Goal: Use online tool/utility: Utilize a website feature to perform a specific function

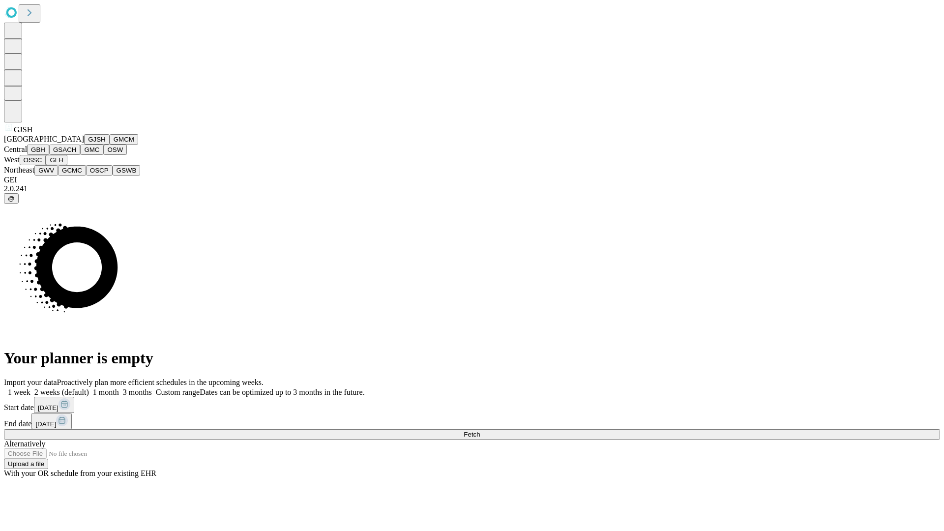
click at [84, 145] on button "GJSH" at bounding box center [97, 139] width 26 height 10
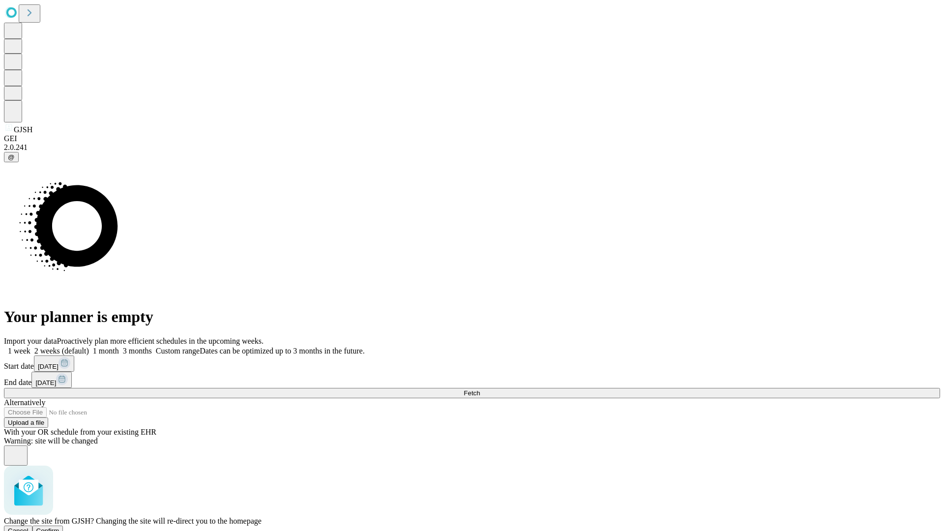
click at [59, 527] on span "Confirm" at bounding box center [47, 530] width 23 height 7
click at [89, 347] on label "2 weeks (default)" at bounding box center [59, 351] width 59 height 8
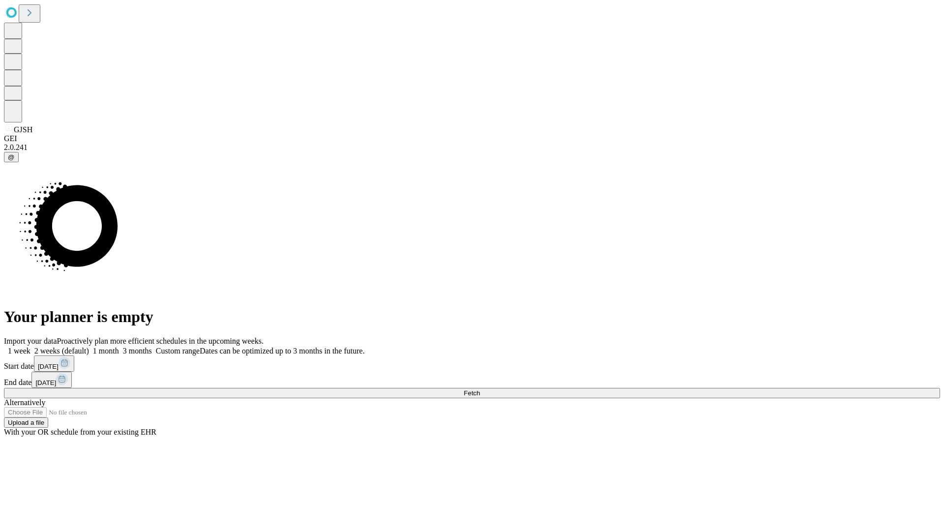
click at [480, 389] on span "Fetch" at bounding box center [472, 392] width 16 height 7
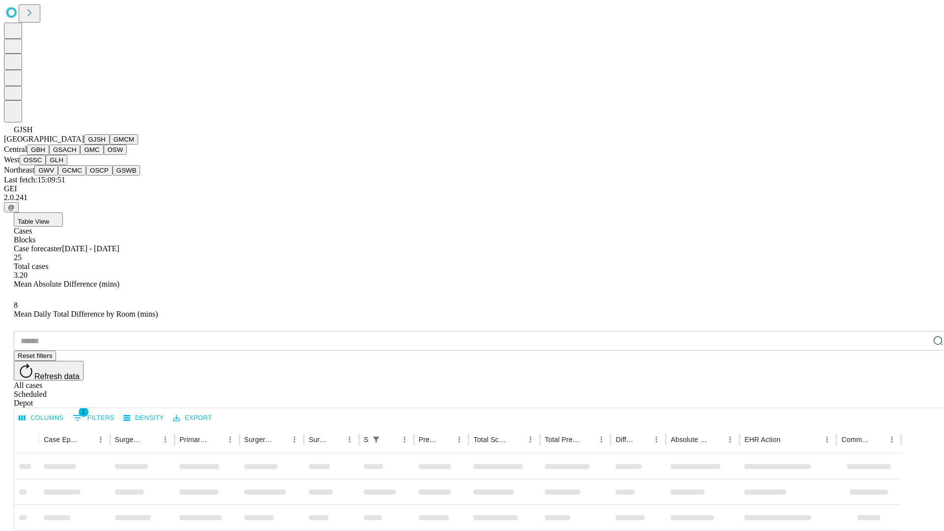
click at [110, 145] on button "GMCM" at bounding box center [124, 139] width 29 height 10
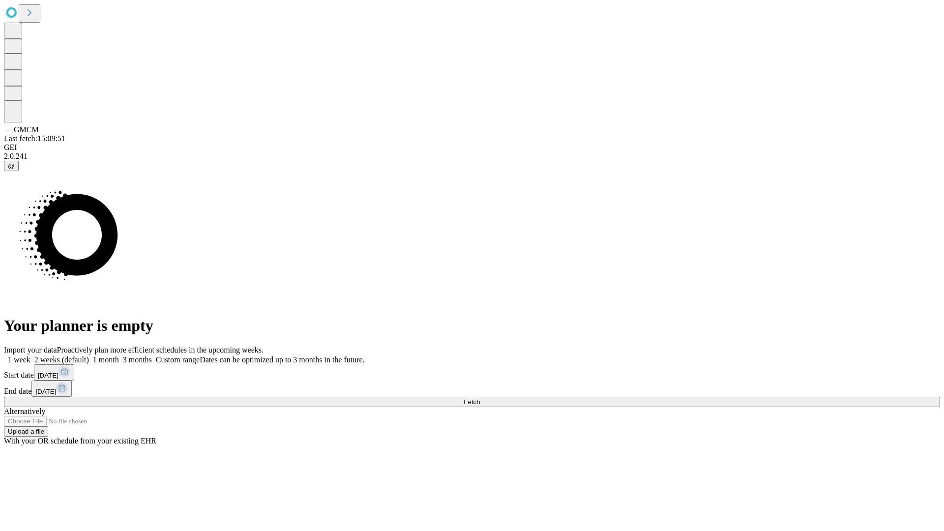
click at [89, 355] on label "2 weeks (default)" at bounding box center [59, 359] width 59 height 8
click at [480, 398] on span "Fetch" at bounding box center [472, 401] width 16 height 7
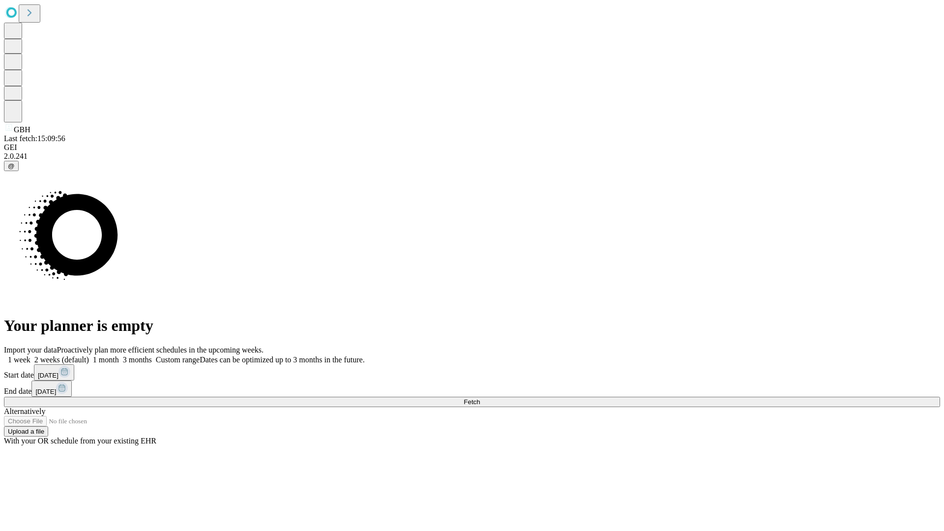
click at [89, 355] on label "2 weeks (default)" at bounding box center [59, 359] width 59 height 8
click at [480, 398] on span "Fetch" at bounding box center [472, 401] width 16 height 7
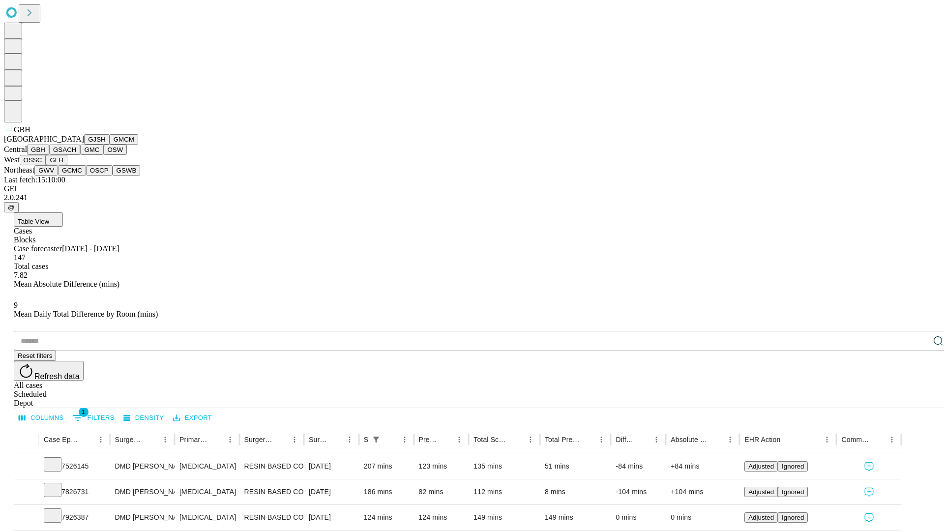
click at [76, 155] on button "GSACH" at bounding box center [64, 150] width 31 height 10
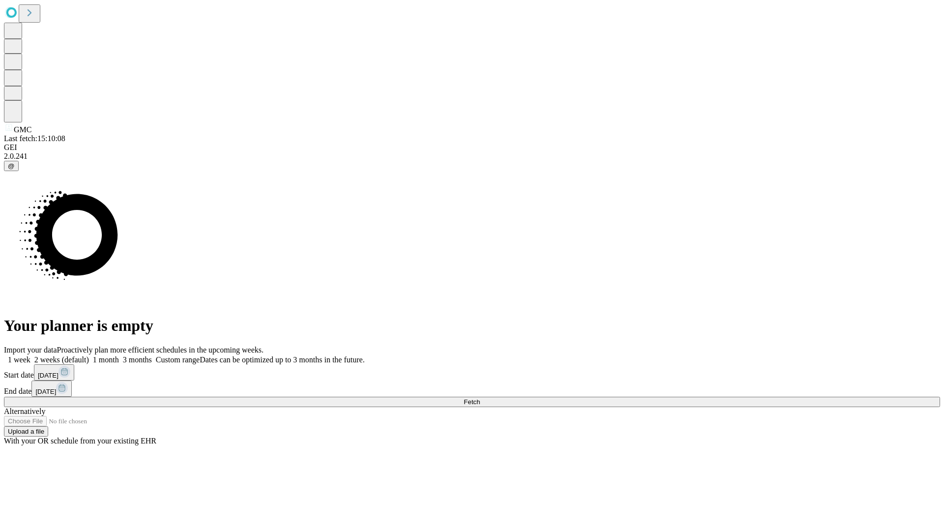
click at [89, 355] on label "2 weeks (default)" at bounding box center [59, 359] width 59 height 8
click at [480, 398] on span "Fetch" at bounding box center [472, 401] width 16 height 7
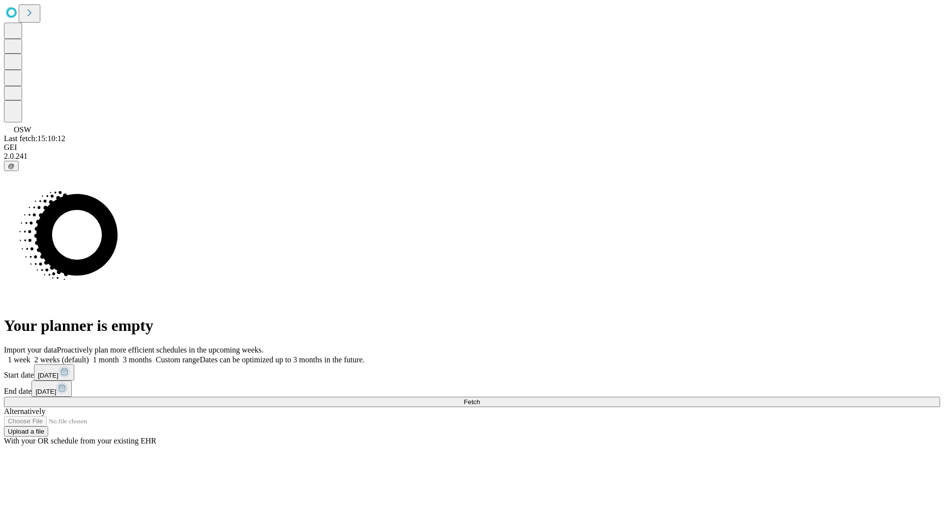
click at [89, 355] on label "2 weeks (default)" at bounding box center [59, 359] width 59 height 8
click at [480, 398] on span "Fetch" at bounding box center [472, 401] width 16 height 7
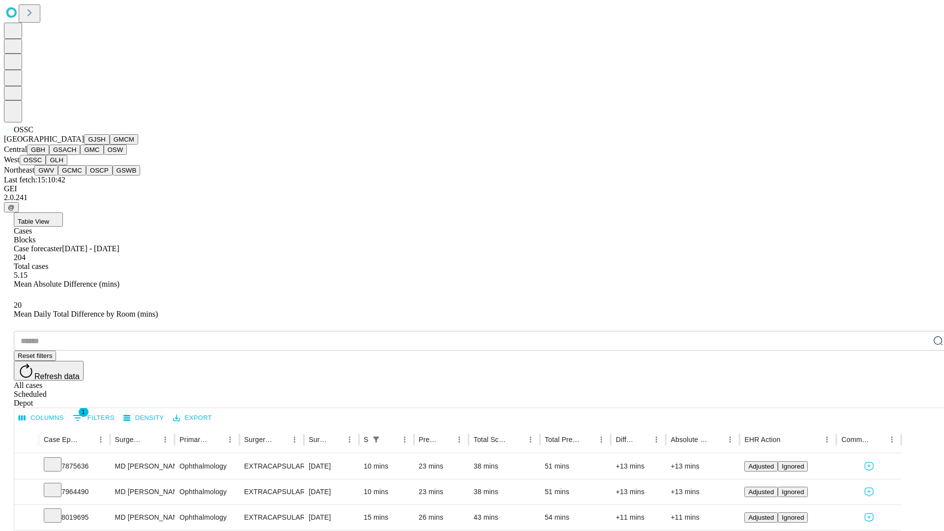
click at [67, 165] on button "GLH" at bounding box center [56, 160] width 21 height 10
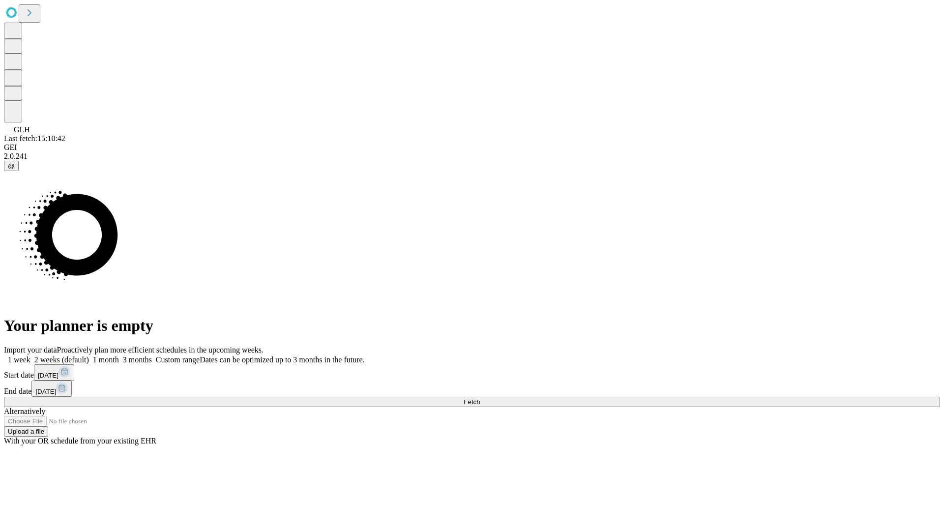
click at [480, 398] on span "Fetch" at bounding box center [472, 401] width 16 height 7
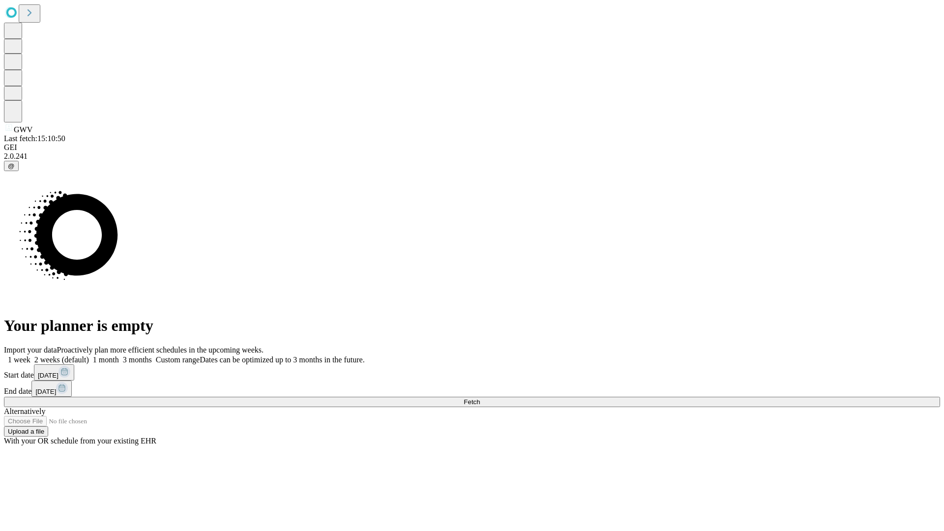
click at [89, 355] on label "2 weeks (default)" at bounding box center [59, 359] width 59 height 8
click at [480, 398] on span "Fetch" at bounding box center [472, 401] width 16 height 7
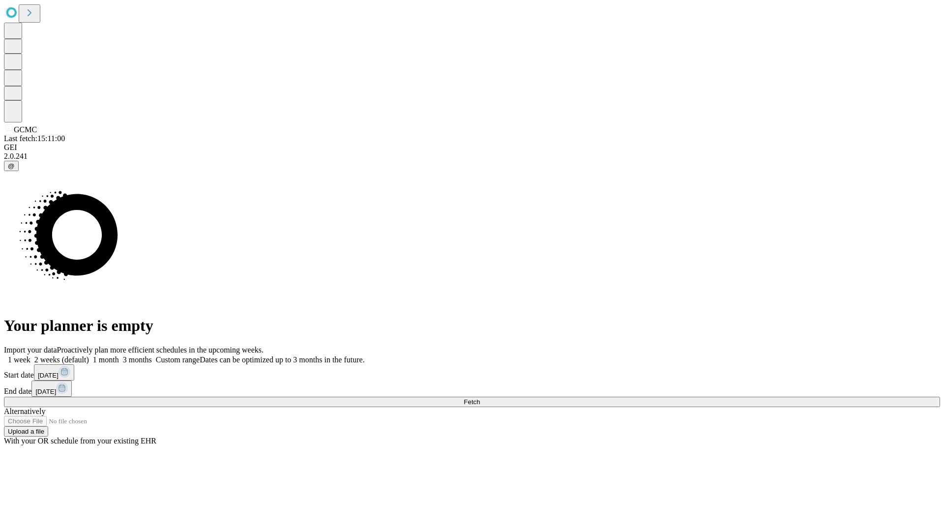
click at [89, 355] on label "2 weeks (default)" at bounding box center [59, 359] width 59 height 8
click at [480, 398] on span "Fetch" at bounding box center [472, 401] width 16 height 7
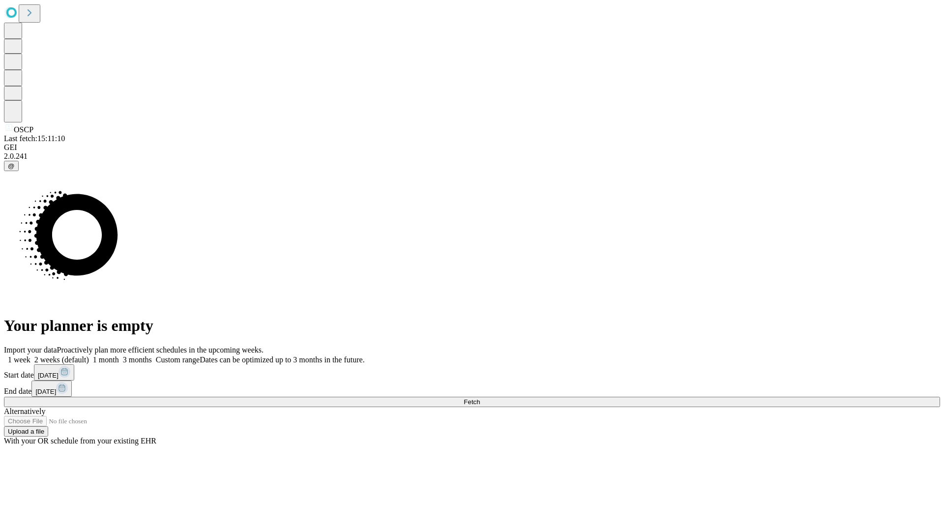
click at [89, 355] on label "2 weeks (default)" at bounding box center [59, 359] width 59 height 8
click at [480, 398] on span "Fetch" at bounding box center [472, 401] width 16 height 7
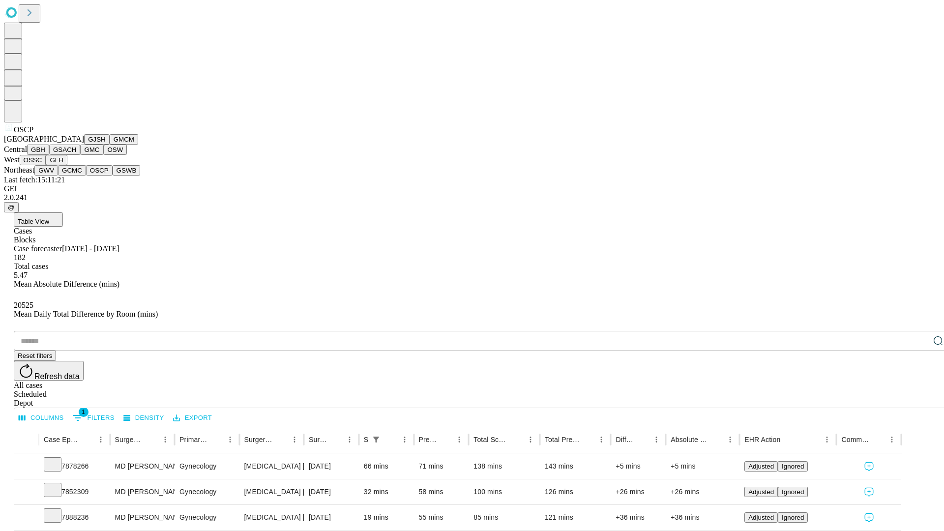
click at [113, 176] on button "GSWB" at bounding box center [127, 170] width 28 height 10
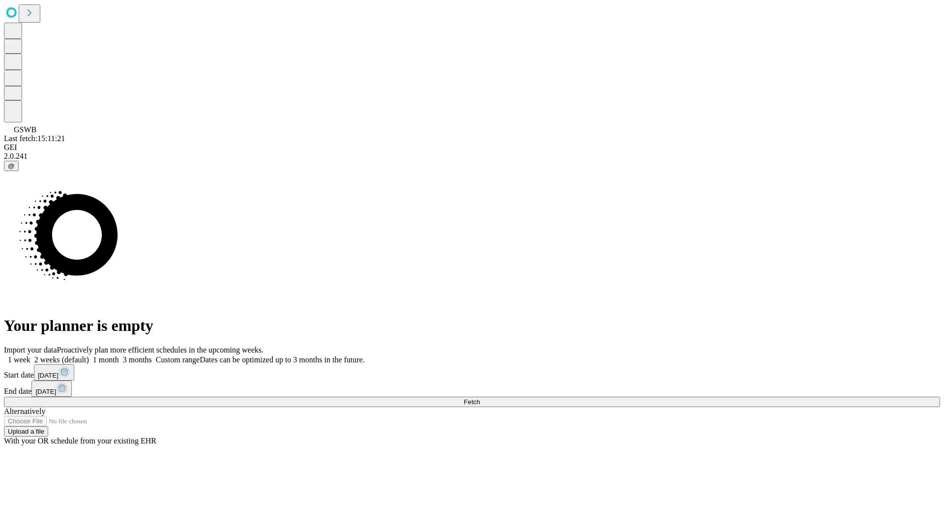
click at [480, 398] on span "Fetch" at bounding box center [472, 401] width 16 height 7
